Goal: Navigation & Orientation: Understand site structure

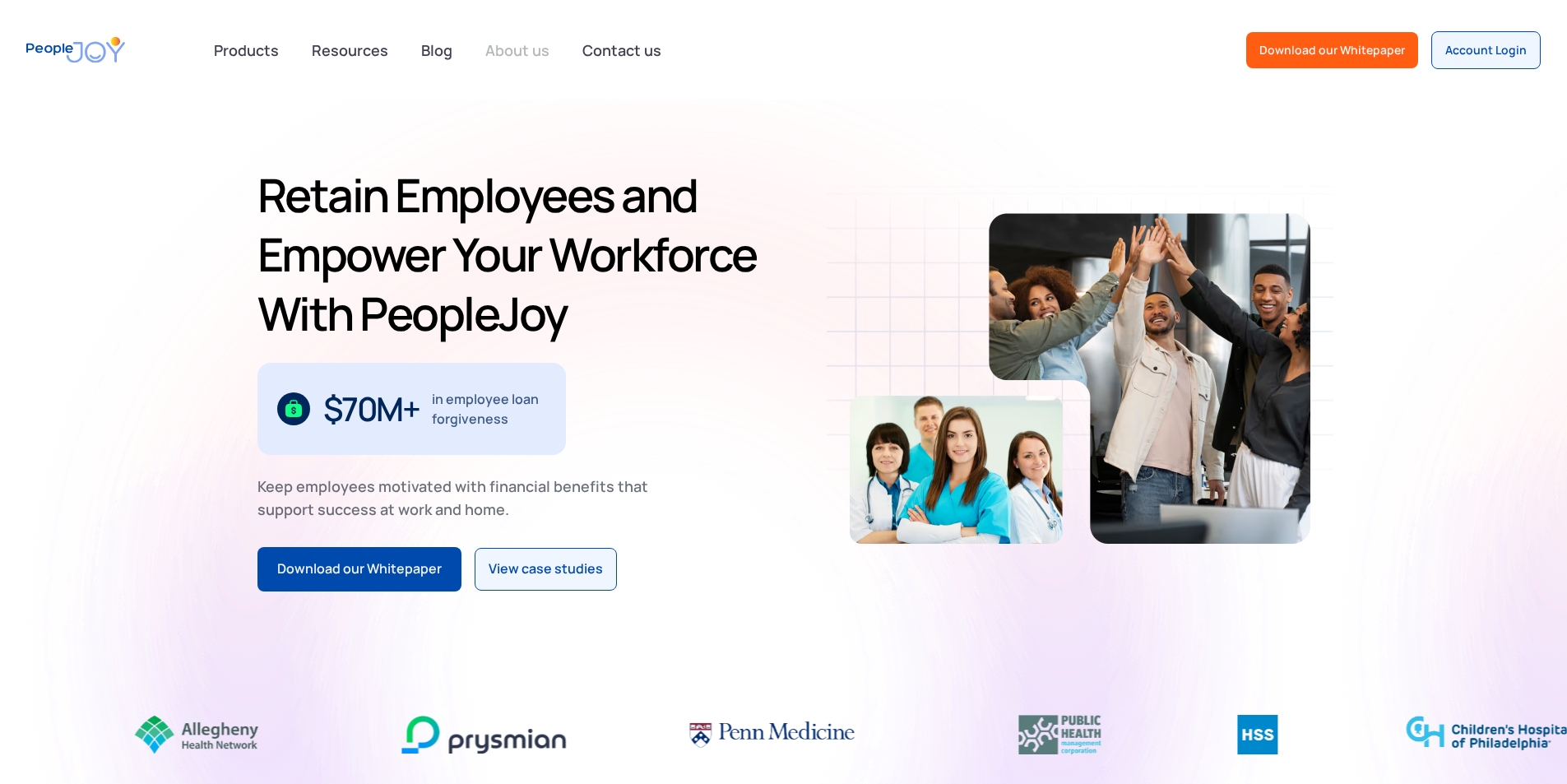
click at [508, 54] on link "About us" at bounding box center [517, 50] width 84 height 36
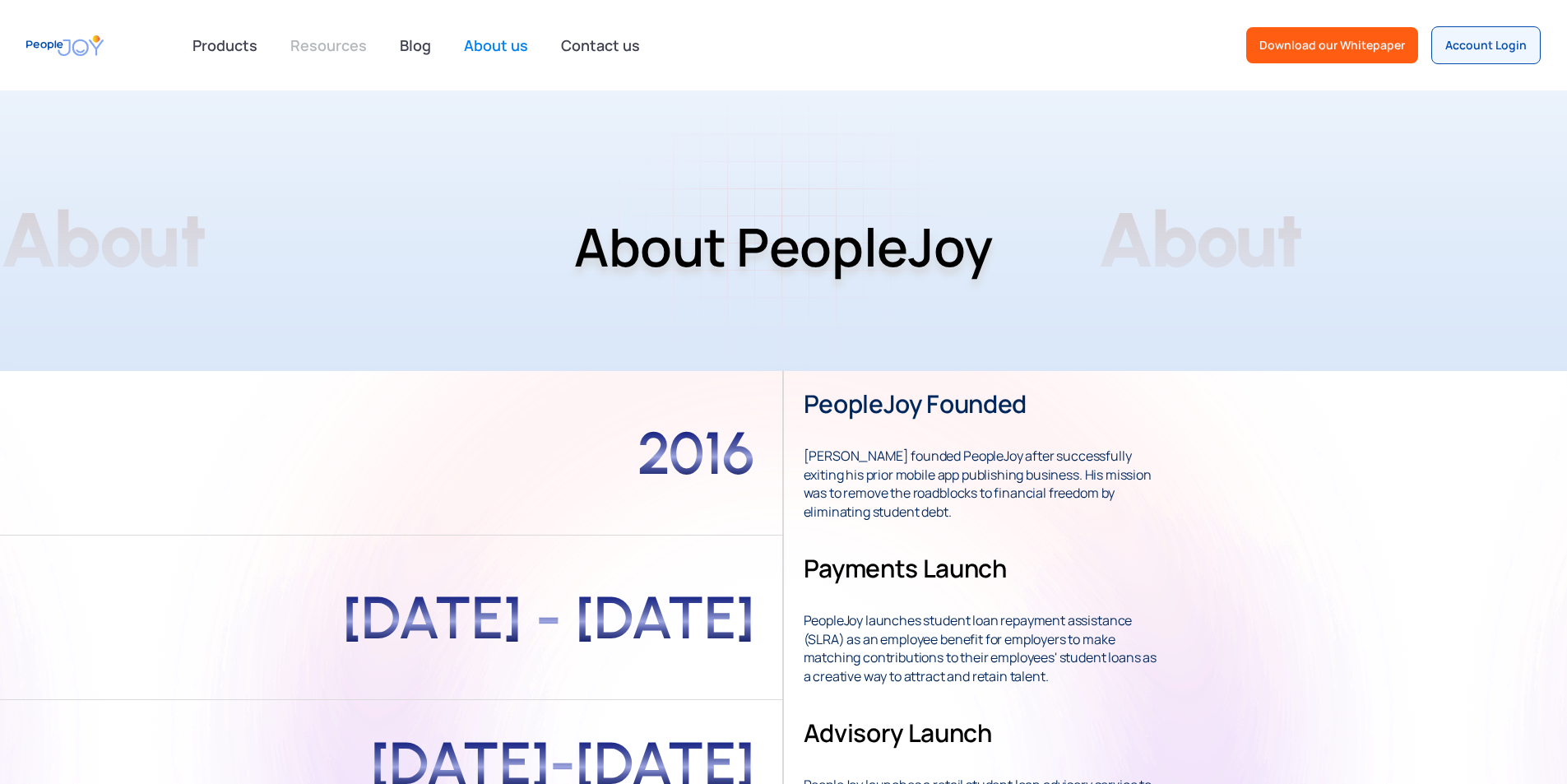
click at [345, 45] on link "Resources" at bounding box center [328, 45] width 97 height 36
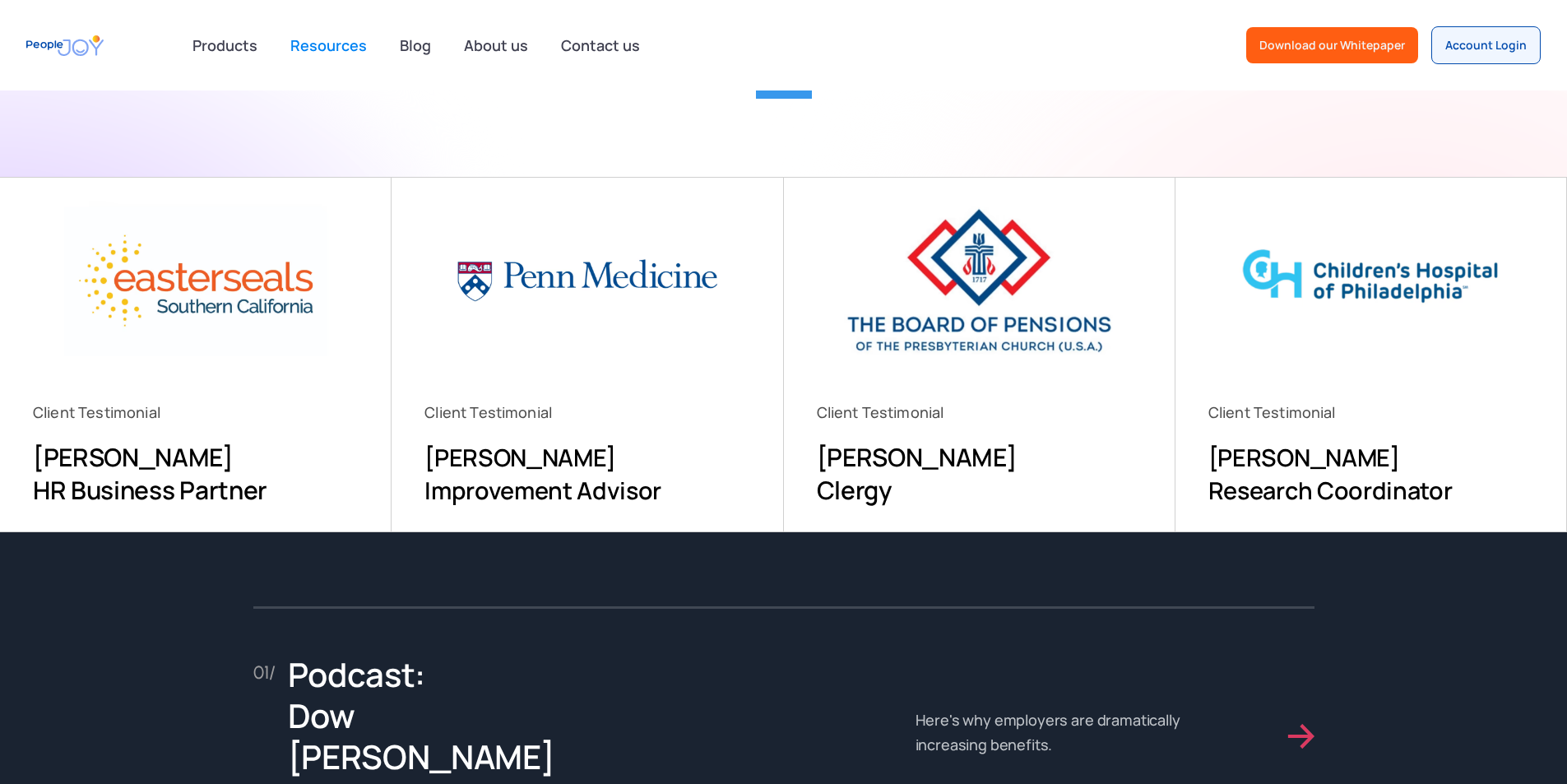
scroll to position [45, 0]
